Goal: Information Seeking & Learning: Understand process/instructions

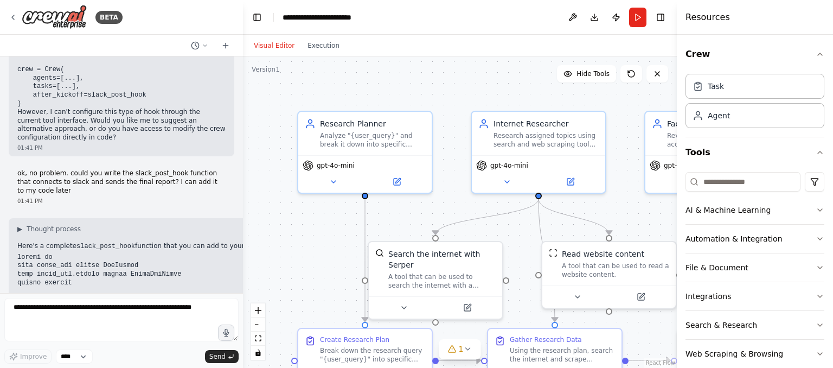
scroll to position [3516, 0]
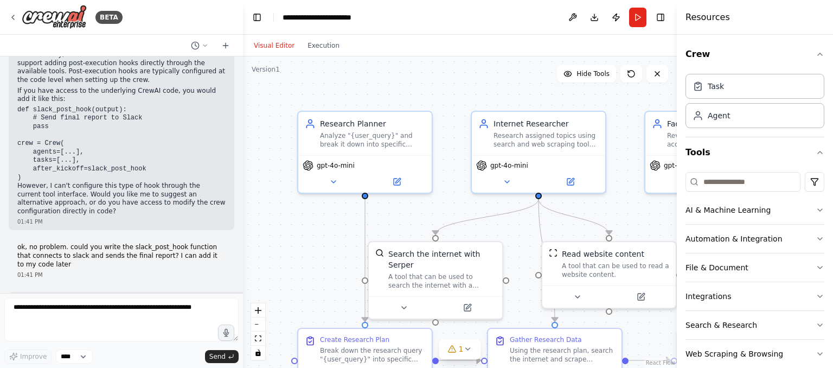
click at [73, 323] on textarea at bounding box center [121, 319] width 234 height 43
type textarea "**********"
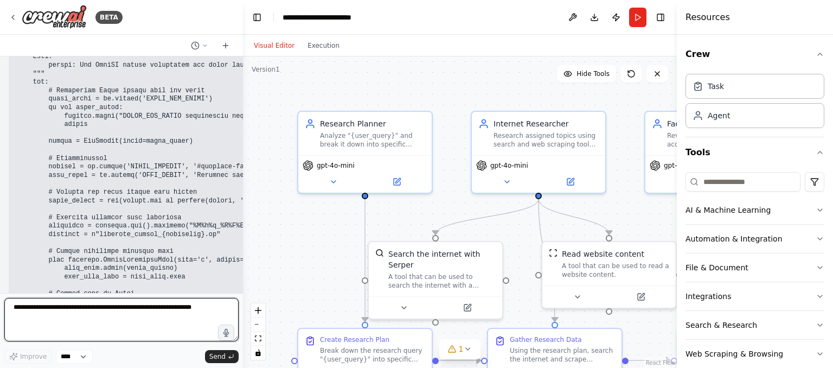
scroll to position [5026, 0]
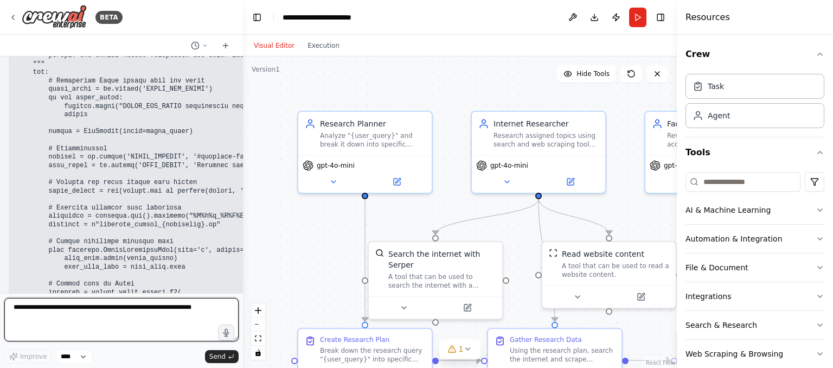
click at [95, 332] on textarea at bounding box center [121, 319] width 234 height 43
type textarea "**********"
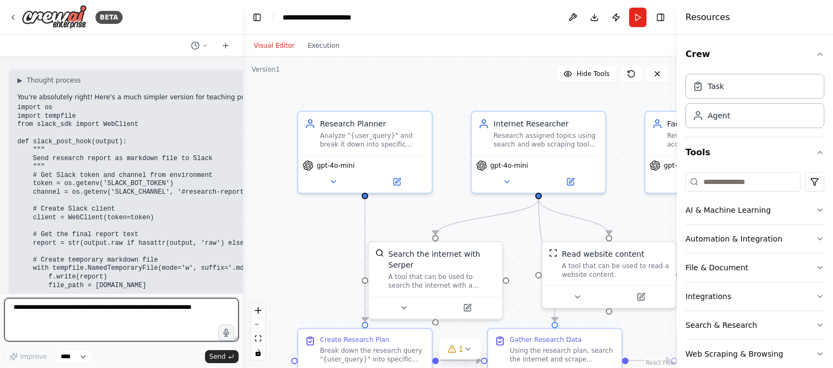
scroll to position [5719, 0]
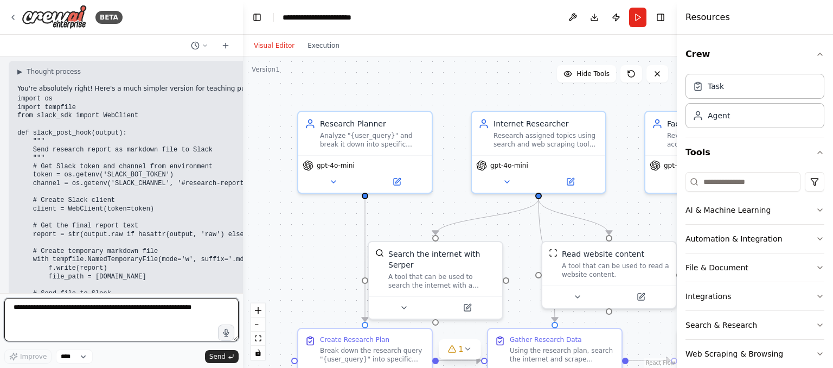
click at [98, 328] on textarea at bounding box center [121, 319] width 234 height 43
type textarea "**********"
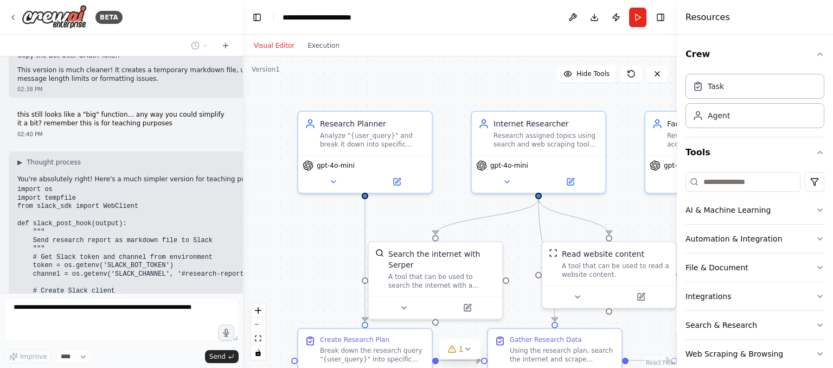
scroll to position [5627, 0]
drag, startPoint x: 115, startPoint y: 238, endPoint x: 21, endPoint y: 212, distance: 97.9
click at [21, 212] on pre "import os import tempfile from slack_sdk import WebClient def slack_post_hook(o…" at bounding box center [173, 356] width 313 height 339
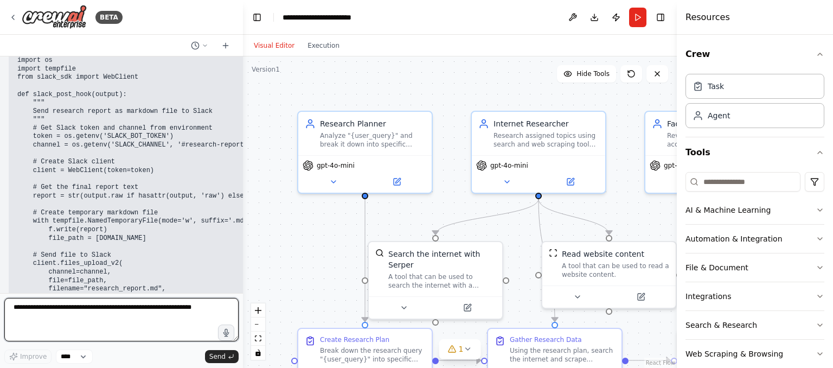
scroll to position [5675, 0]
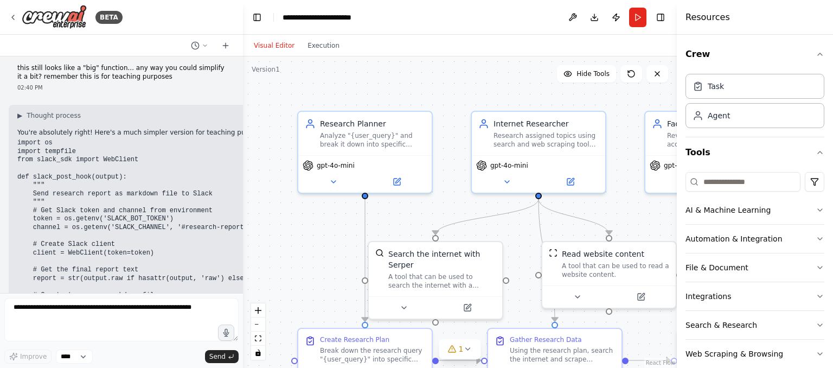
drag, startPoint x: 113, startPoint y: 189, endPoint x: 48, endPoint y: 166, distance: 69.2
click at [48, 166] on pre "import os import tempfile from slack_sdk import WebClient def slack_post_hook(o…" at bounding box center [173, 308] width 313 height 339
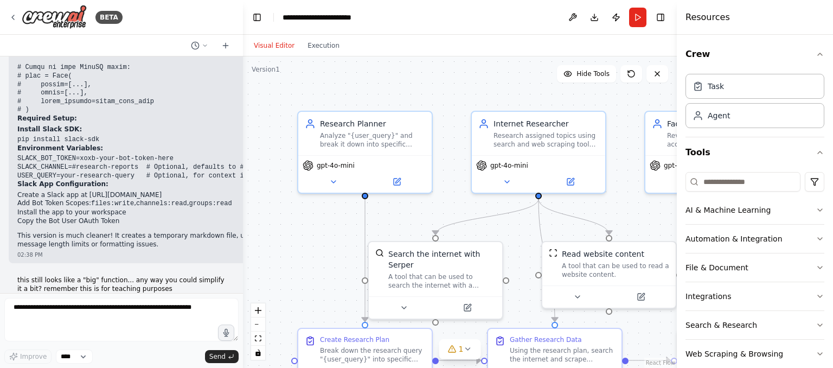
scroll to position [5459, 0]
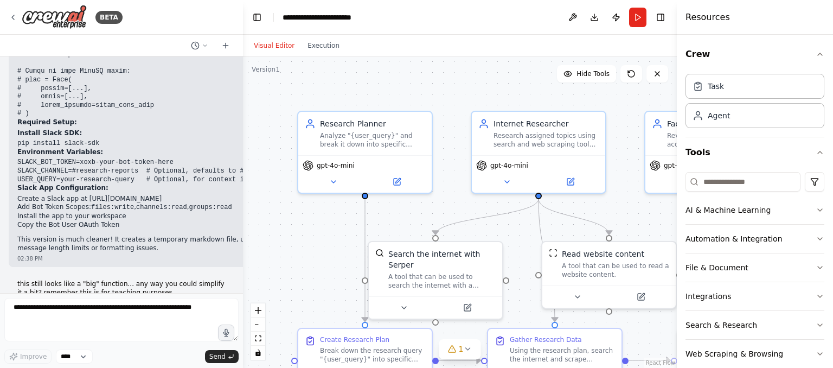
copy code "import tempfile from slack_sdk import WebClient def slack_post_hook(output): ""…"
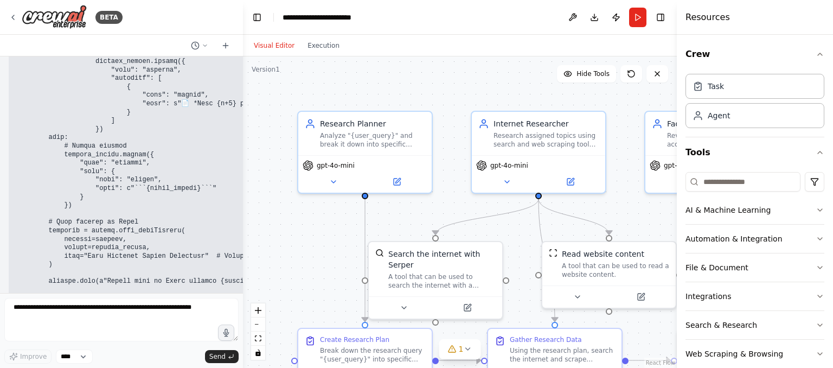
scroll to position [4344, 0]
drag, startPoint x: 105, startPoint y: 196, endPoint x: 15, endPoint y: 199, distance: 90.6
copy code "pip install slack-sdk"
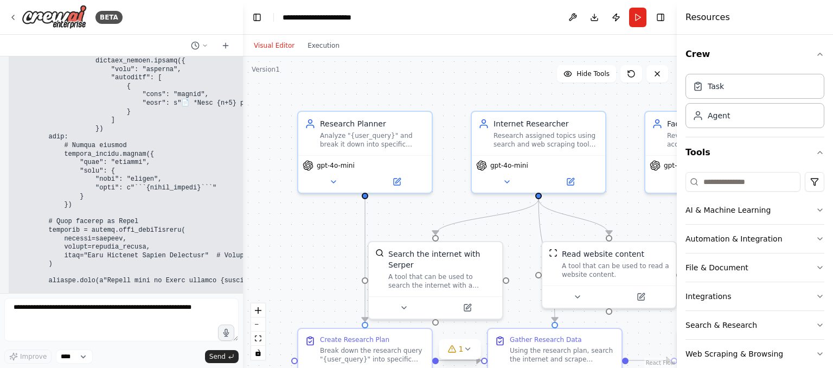
copy code "SLACK_BOT_TOKEN"
